Goal: Information Seeking & Learning: Learn about a topic

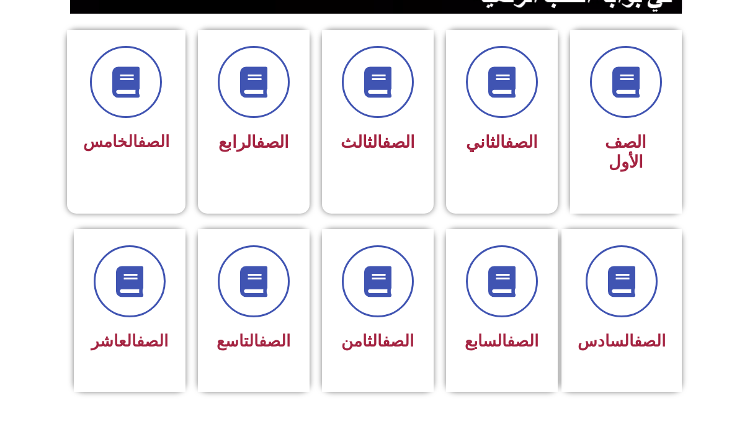
scroll to position [320, 0]
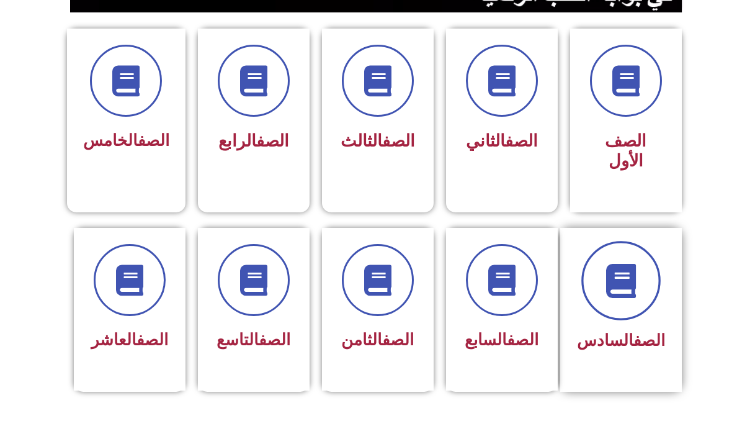
click at [649, 261] on span at bounding box center [621, 280] width 79 height 79
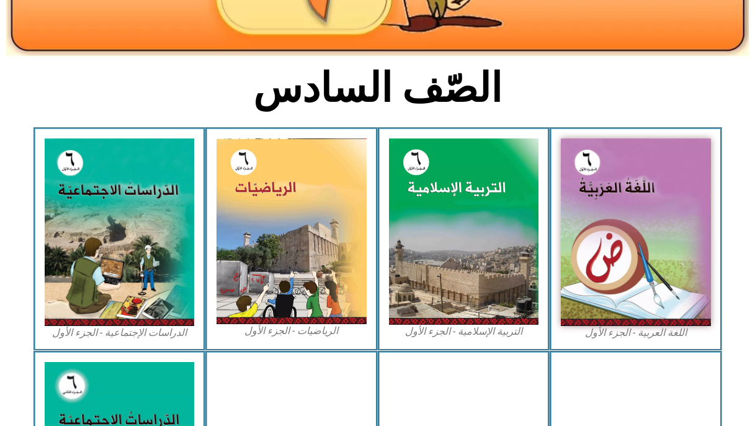
scroll to position [256, 0]
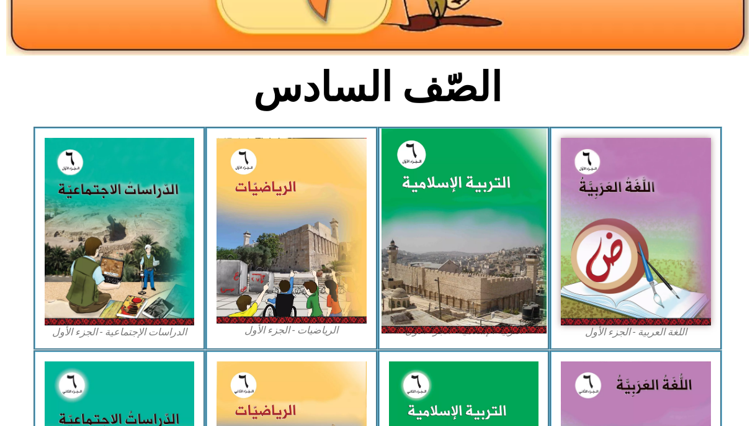
click at [479, 245] on img at bounding box center [463, 230] width 165 height 205
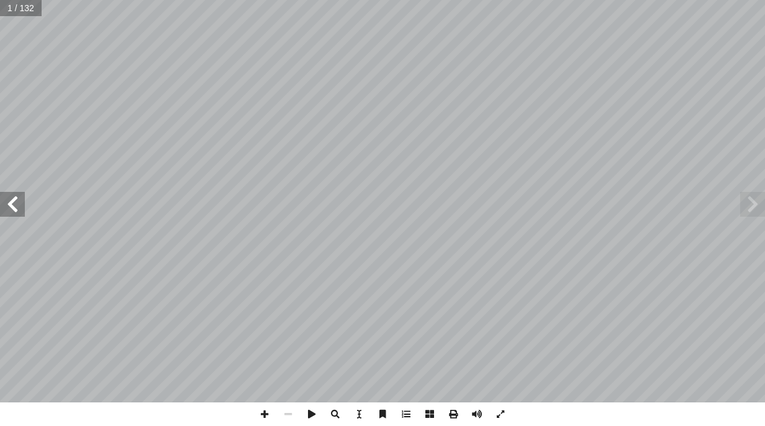
click at [24, 202] on span at bounding box center [12, 204] width 25 height 25
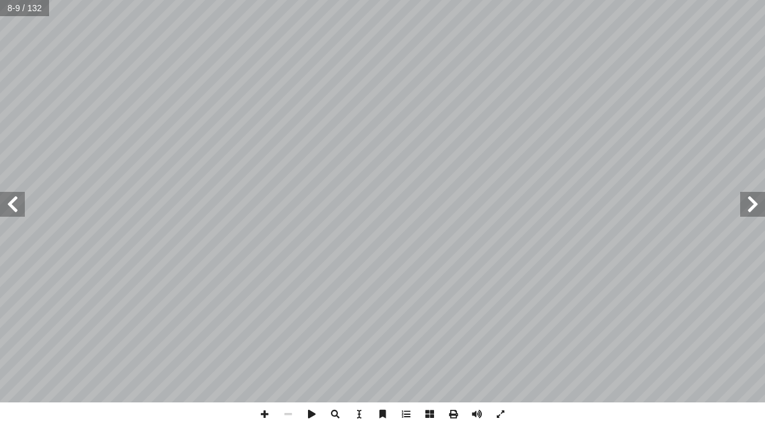
click at [24, 202] on span at bounding box center [12, 204] width 25 height 25
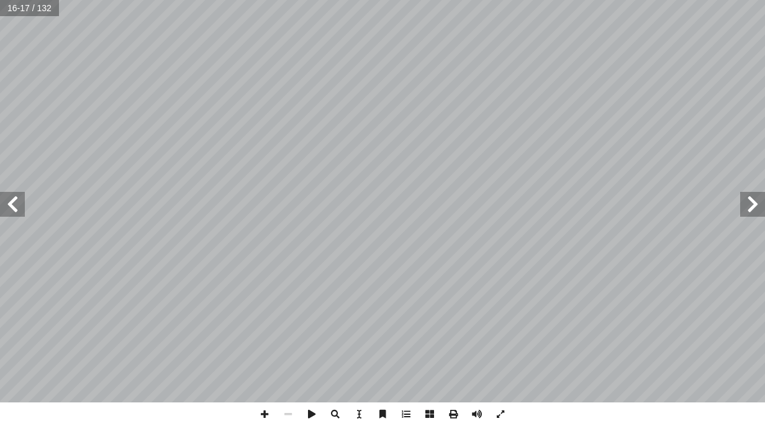
click at [24, 202] on span at bounding box center [12, 204] width 25 height 25
click at [12, 206] on span at bounding box center [12, 204] width 25 height 25
click at [15, 196] on span at bounding box center [12, 204] width 25 height 25
click at [19, 195] on span at bounding box center [12, 204] width 25 height 25
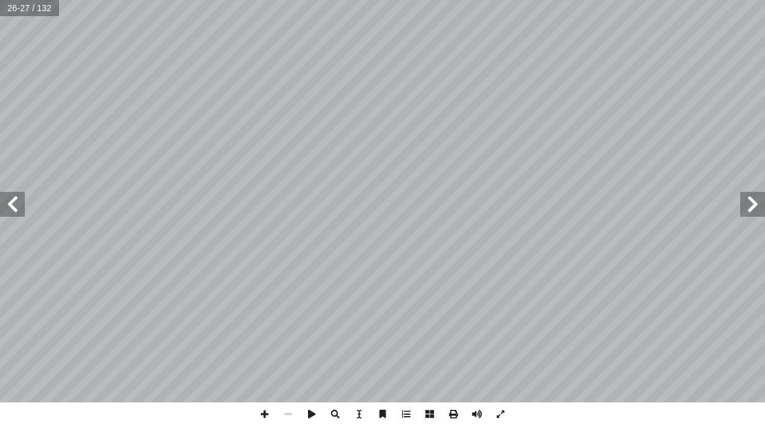
click at [19, 195] on span at bounding box center [12, 204] width 25 height 25
click at [266, 415] on span at bounding box center [265, 414] width 24 height 24
click at [12, 203] on span at bounding box center [12, 204] width 25 height 25
